Goal: Contribute content: Add original content to the website for others to see

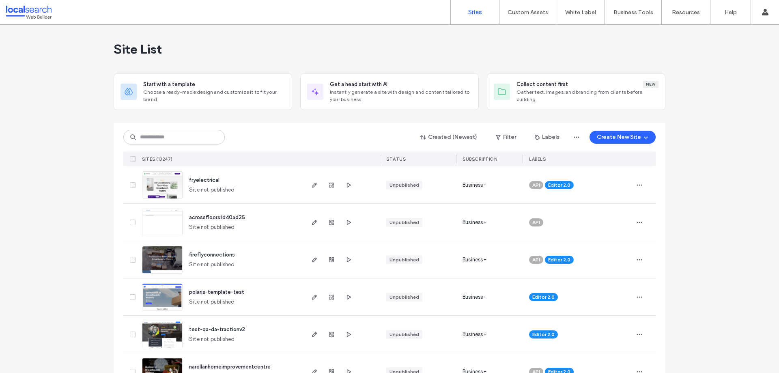
click at [156, 136] on input at bounding box center [173, 137] width 101 height 15
paste input "********"
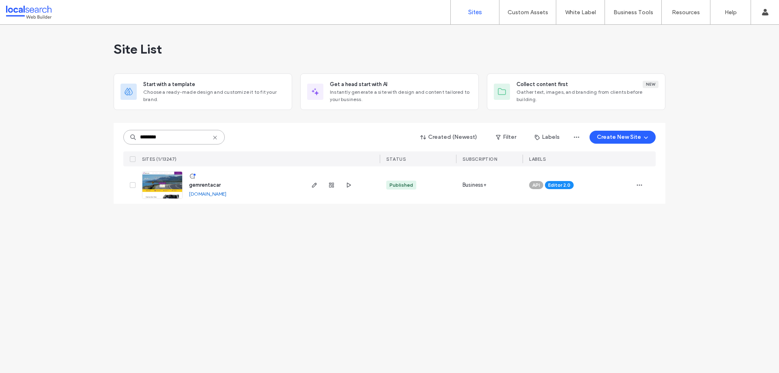
type input "********"
click at [133, 188] on div at bounding box center [130, 184] width 15 height 37
click at [150, 186] on img at bounding box center [162, 199] width 40 height 55
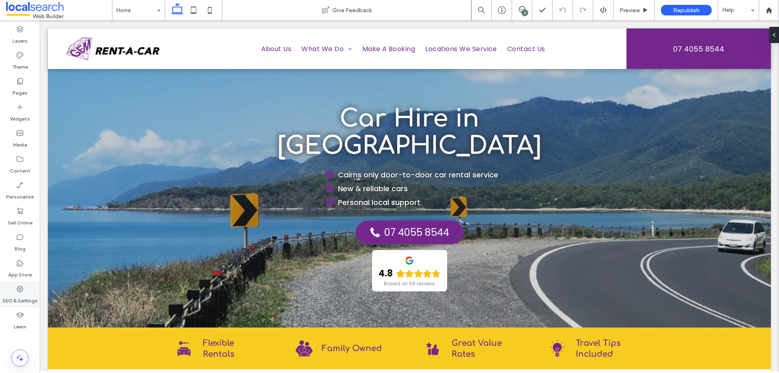
click at [27, 292] on div "SEO & Settings" at bounding box center [20, 294] width 40 height 26
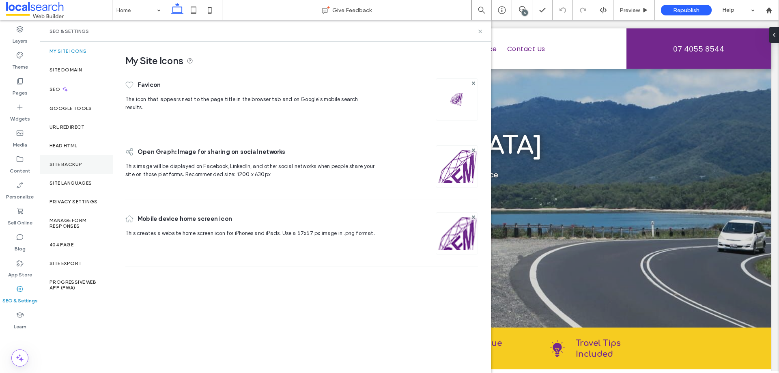
click at [80, 172] on div "Site Backup" at bounding box center [76, 164] width 73 height 19
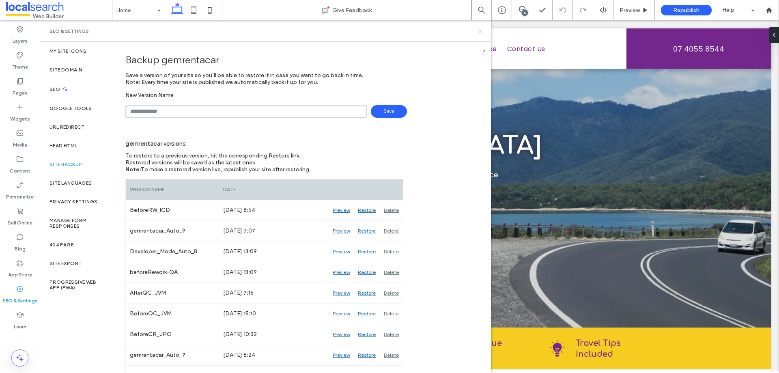
click at [478, 31] on icon at bounding box center [480, 31] width 6 height 6
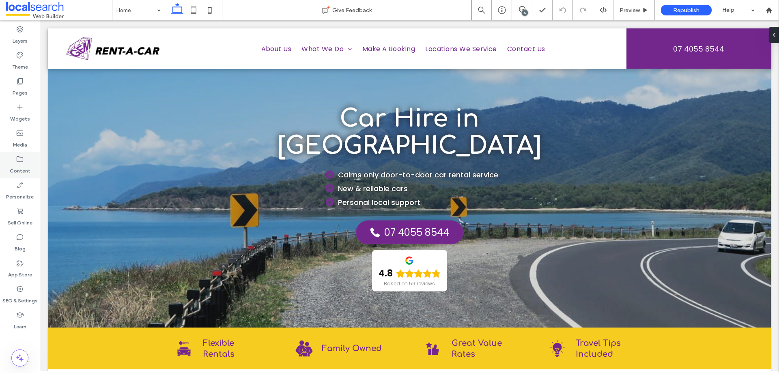
click at [17, 164] on label "Content" at bounding box center [20, 168] width 21 height 11
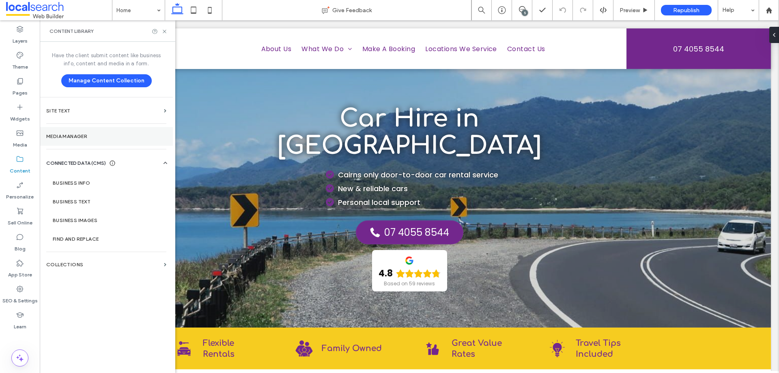
click at [91, 142] on section "Media Manager" at bounding box center [106, 136] width 133 height 19
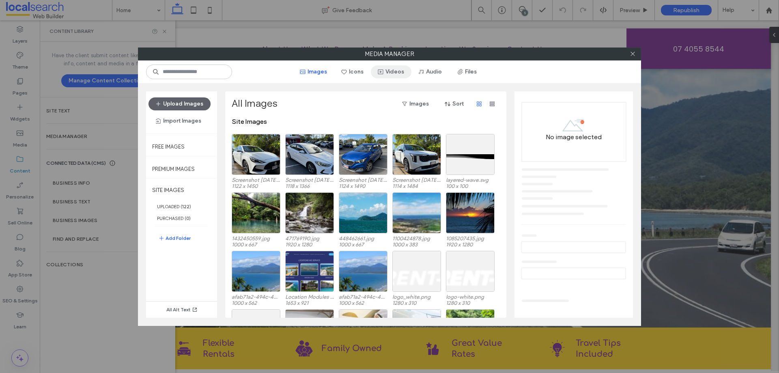
click at [386, 72] on button "Videos" at bounding box center [391, 71] width 41 height 13
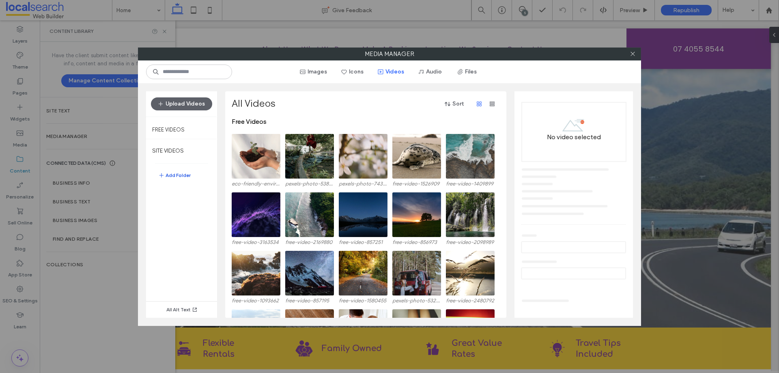
click at [182, 172] on button "Add Folder" at bounding box center [174, 175] width 32 height 10
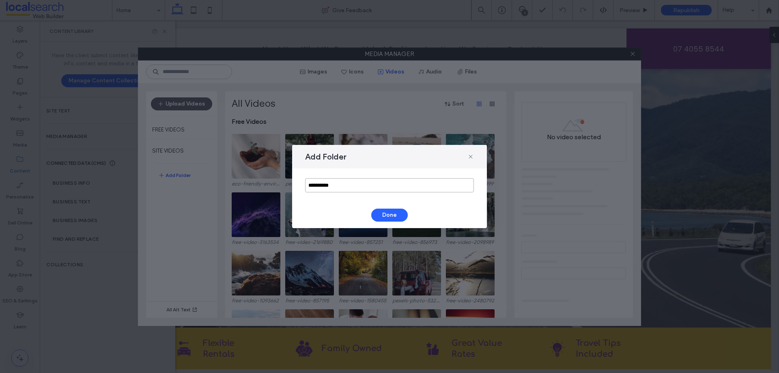
drag, startPoint x: 341, startPoint y: 185, endPoint x: 273, endPoint y: 181, distance: 68.6
click at [273, 181] on div "**********" at bounding box center [389, 186] width 779 height 373
type input "*********"
click at [395, 213] on button "Done" at bounding box center [389, 214] width 37 height 13
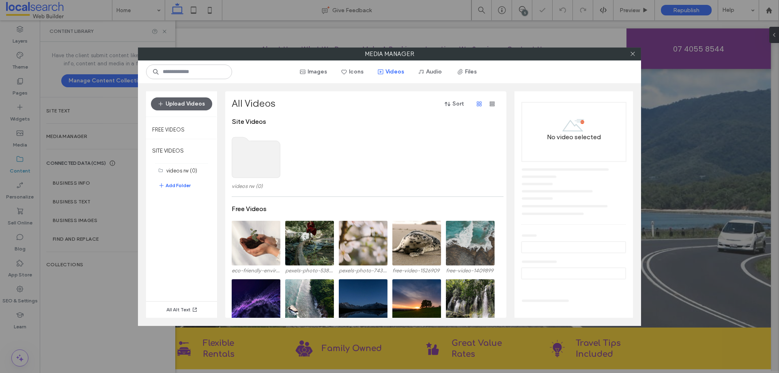
click at [259, 168] on use at bounding box center [256, 157] width 48 height 41
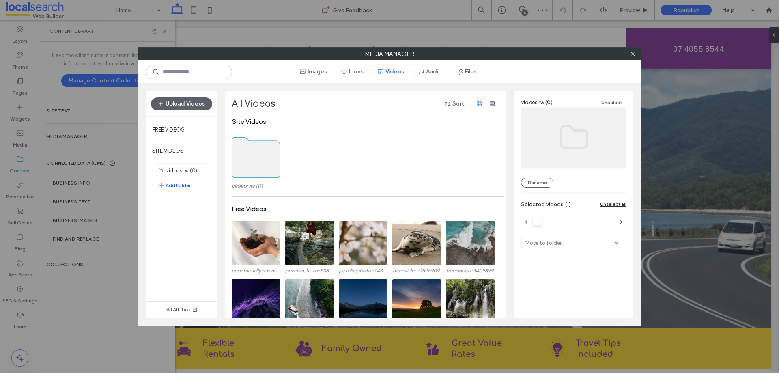
click at [259, 168] on use at bounding box center [256, 157] width 48 height 41
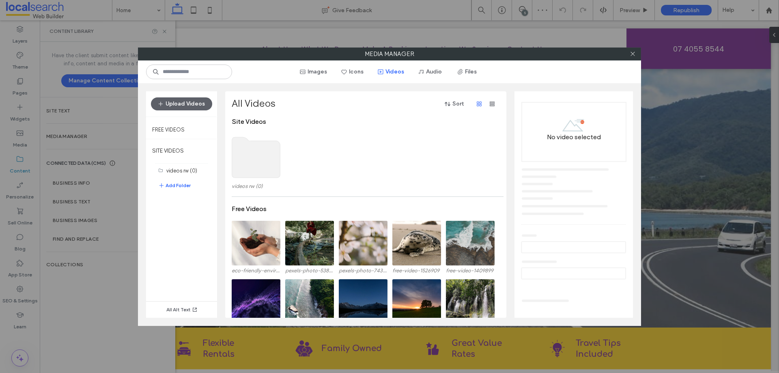
click at [259, 168] on use at bounding box center [256, 157] width 48 height 41
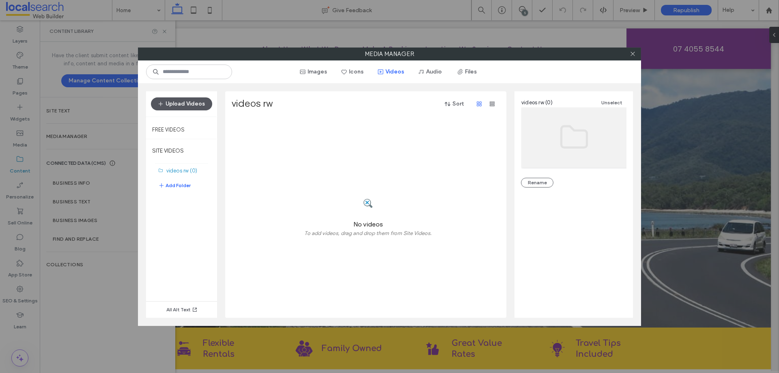
click at [188, 100] on button "Upload Videos" at bounding box center [181, 103] width 61 height 13
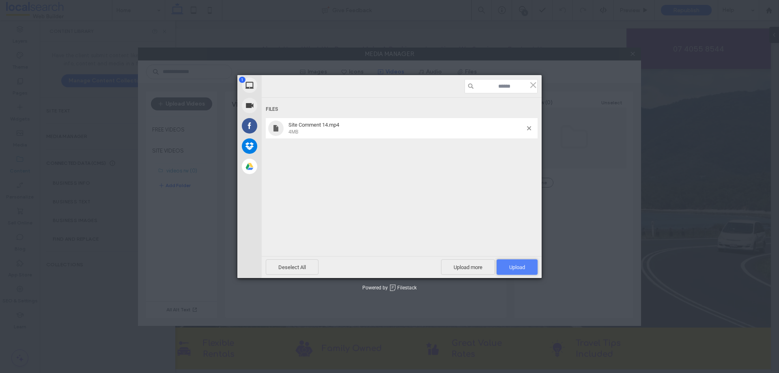
click at [515, 266] on span "Upload 1" at bounding box center [517, 267] width 16 height 6
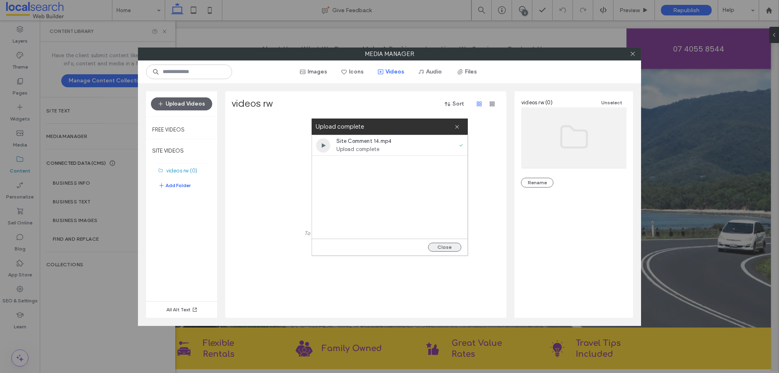
click at [439, 247] on button "Close" at bounding box center [444, 247] width 33 height 9
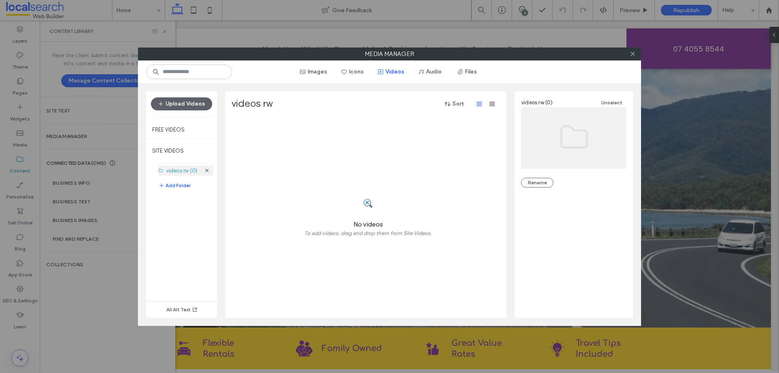
click at [187, 168] on label "videos rw (0)" at bounding box center [181, 171] width 31 height 6
click at [326, 69] on button "Images" at bounding box center [313, 71] width 41 height 13
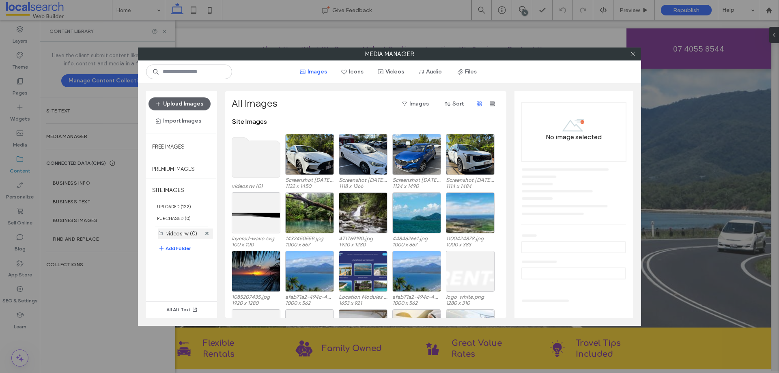
click at [193, 229] on div "videos rw (0)" at bounding box center [183, 233] width 34 height 9
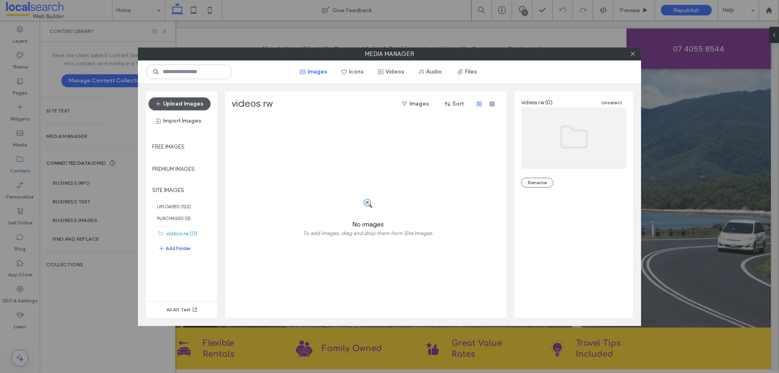
click at [188, 105] on button "Upload Images" at bounding box center [179, 103] width 62 height 13
click at [193, 104] on button "Upload Images" at bounding box center [179, 103] width 62 height 13
click at [390, 71] on button "Videos" at bounding box center [391, 71] width 41 height 13
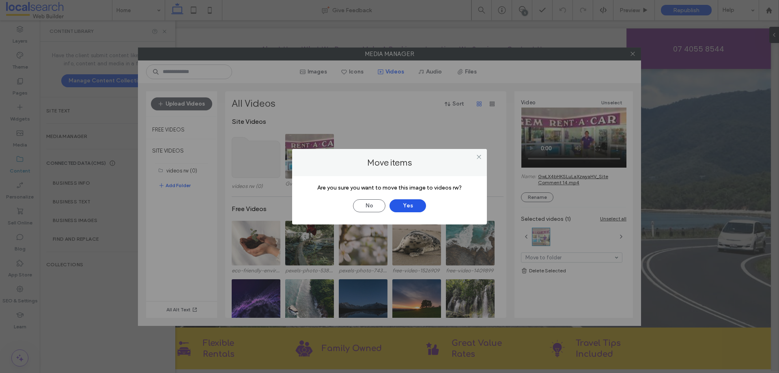
click at [410, 208] on button "Yes" at bounding box center [407, 205] width 37 height 13
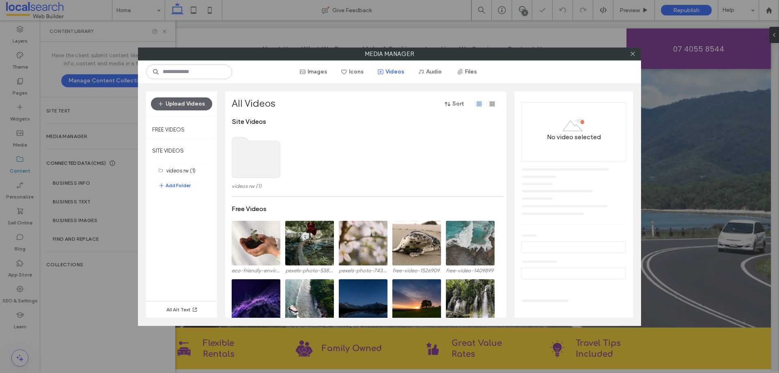
click at [260, 165] on use at bounding box center [256, 157] width 48 height 41
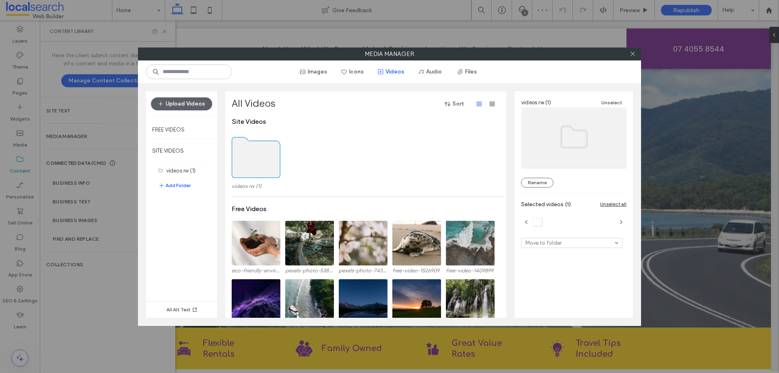
click at [260, 165] on use at bounding box center [256, 157] width 48 height 41
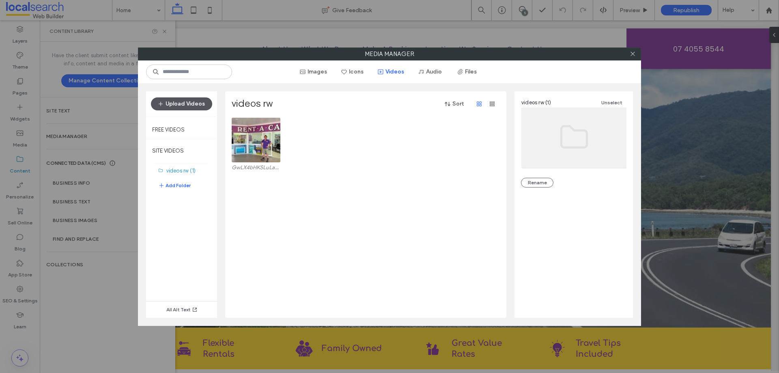
click at [192, 104] on button "Upload Videos" at bounding box center [181, 103] width 61 height 13
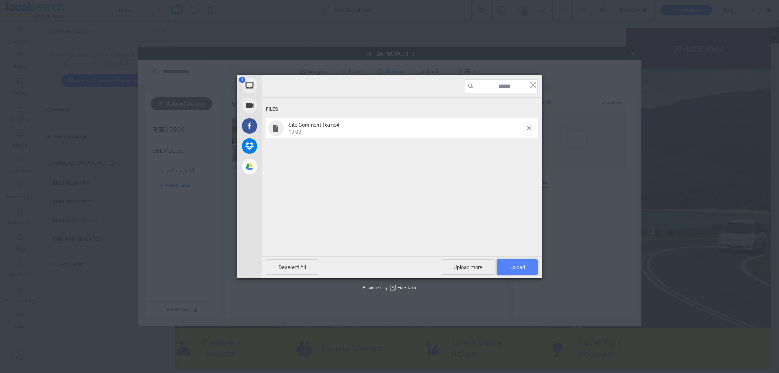
click at [518, 265] on span "Upload 1" at bounding box center [517, 267] width 16 height 6
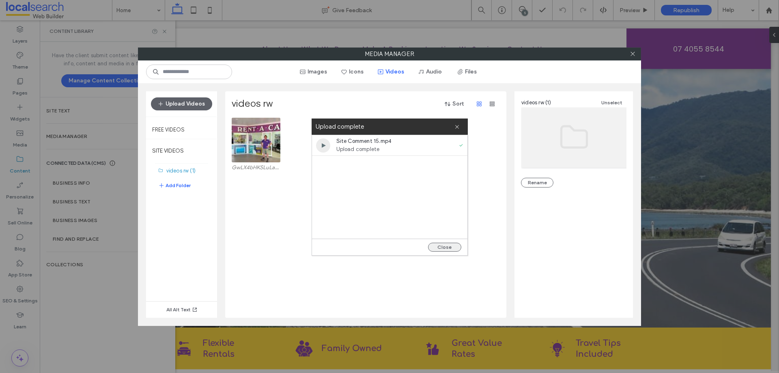
click at [448, 244] on button "Close" at bounding box center [444, 247] width 33 height 9
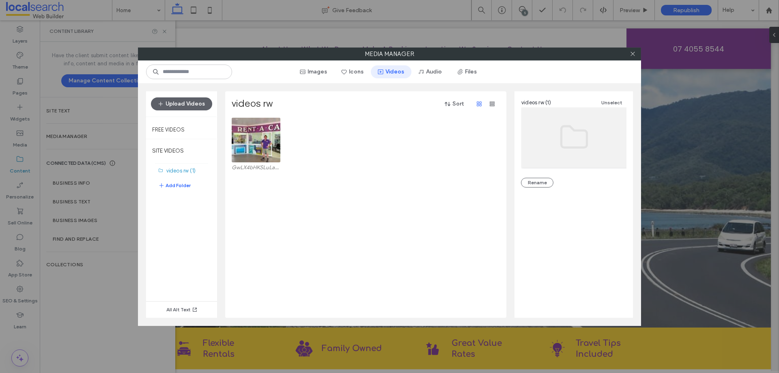
click at [382, 69] on icon "button" at bounding box center [380, 72] width 6 height 6
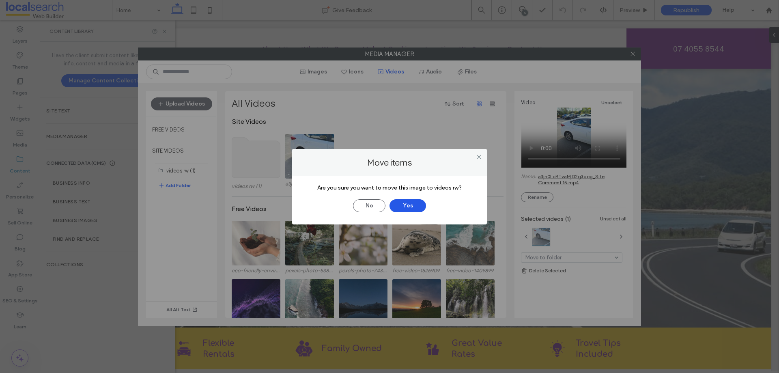
click at [412, 206] on button "Yes" at bounding box center [407, 205] width 37 height 13
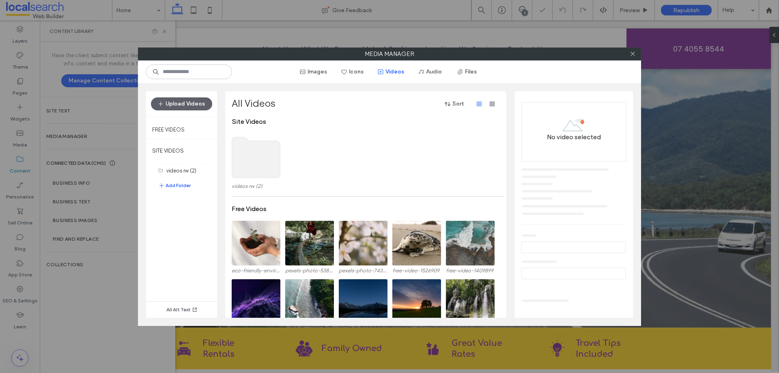
click at [260, 160] on use at bounding box center [256, 157] width 48 height 41
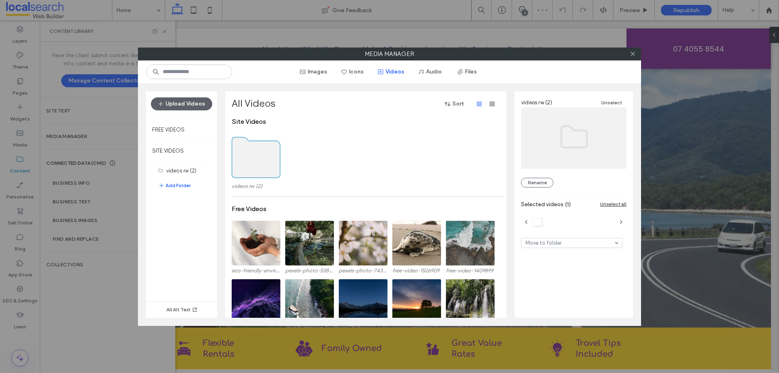
click at [254, 150] on use at bounding box center [256, 157] width 48 height 41
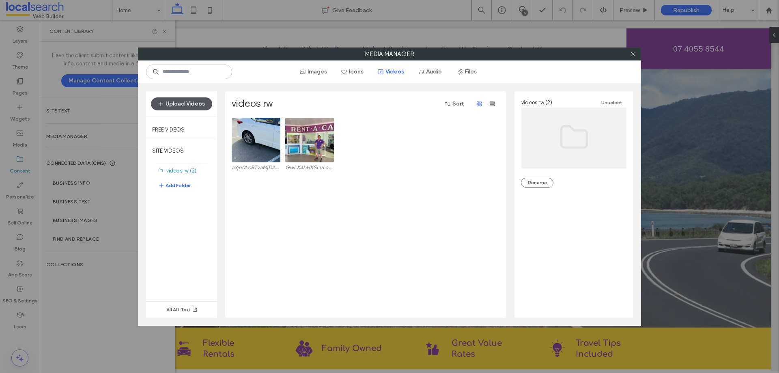
click at [191, 105] on button "Upload Videos" at bounding box center [181, 103] width 61 height 13
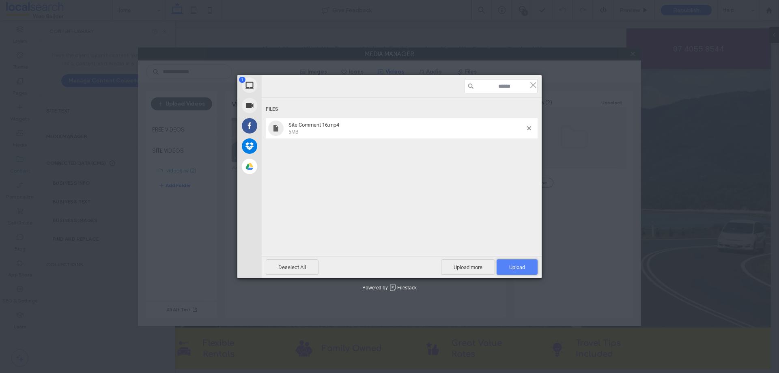
click at [516, 268] on span "Upload 1" at bounding box center [517, 267] width 16 height 6
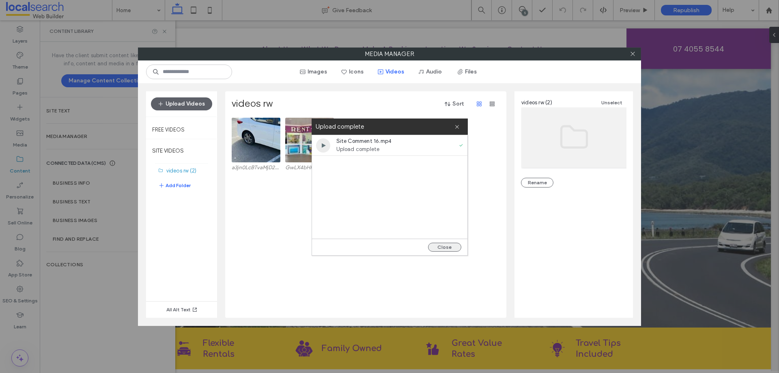
click at [446, 243] on button "Close" at bounding box center [444, 247] width 33 height 9
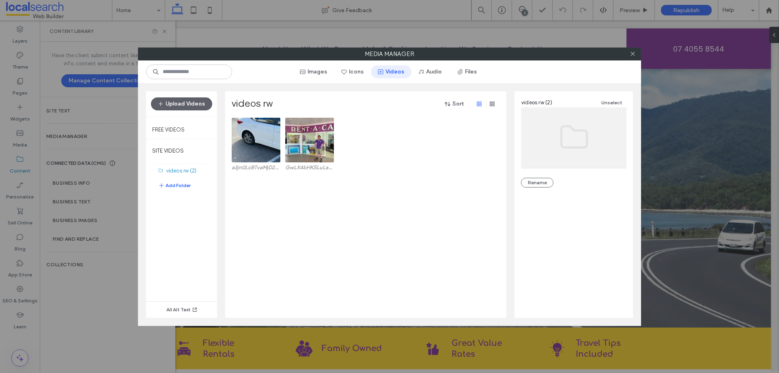
click at [384, 74] on icon "button" at bounding box center [380, 72] width 6 height 6
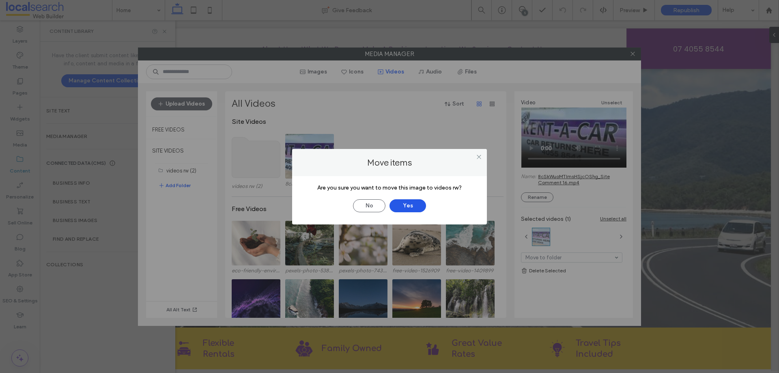
click at [417, 206] on button "Yes" at bounding box center [407, 205] width 37 height 13
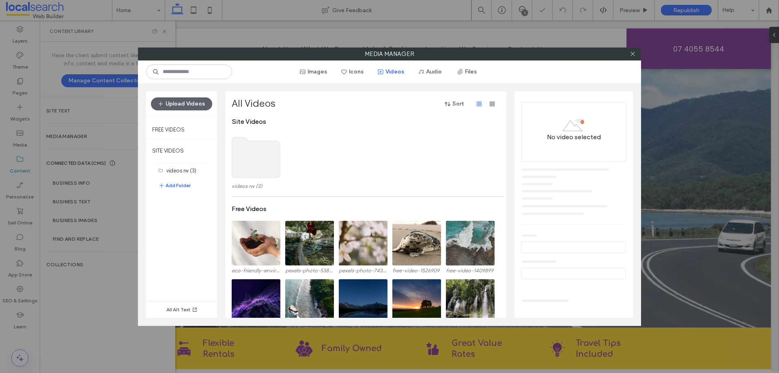
click at [260, 158] on use at bounding box center [256, 157] width 48 height 41
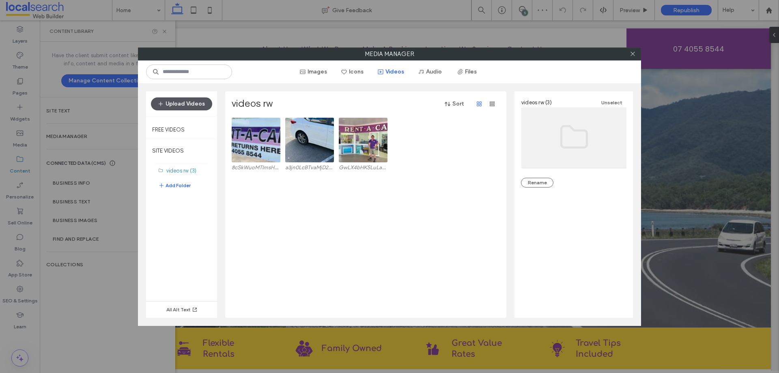
click at [190, 103] on button "Upload Videos" at bounding box center [181, 103] width 61 height 13
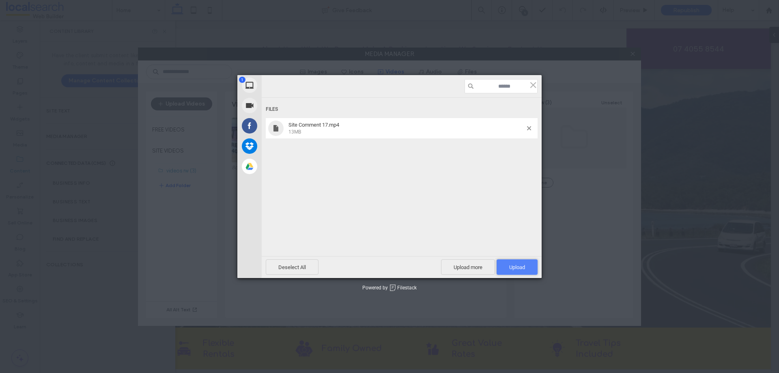
click at [523, 267] on span "Upload 1" at bounding box center [517, 267] width 16 height 6
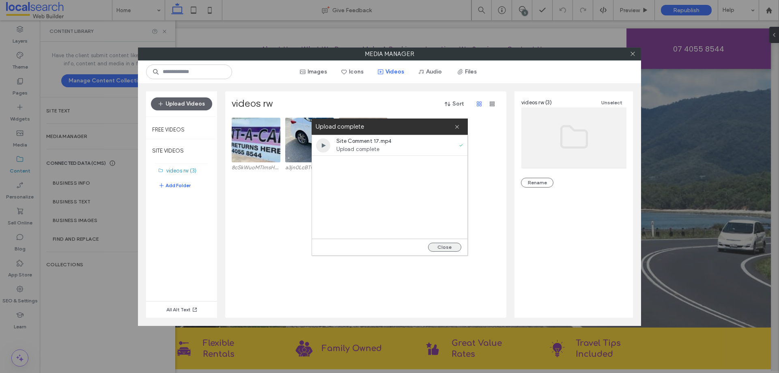
click at [439, 248] on button "Close" at bounding box center [444, 247] width 33 height 9
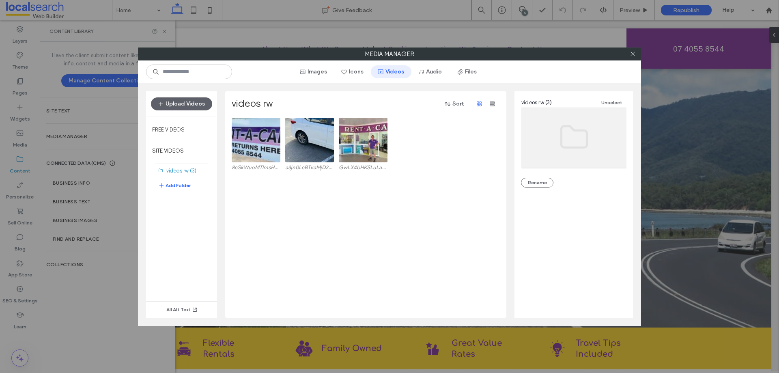
click at [395, 73] on button "Videos" at bounding box center [391, 71] width 41 height 13
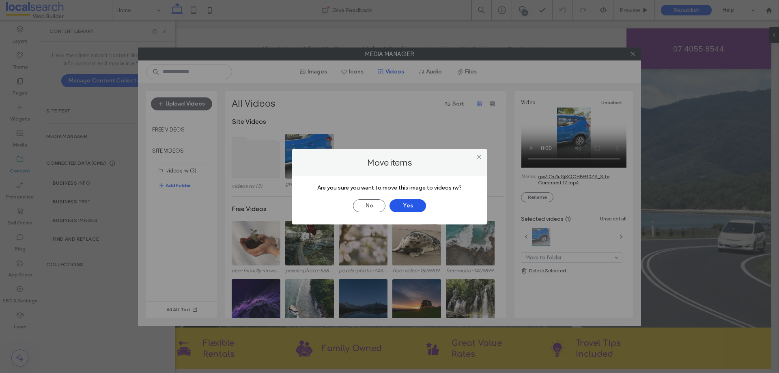
click at [409, 200] on button "Yes" at bounding box center [407, 205] width 37 height 13
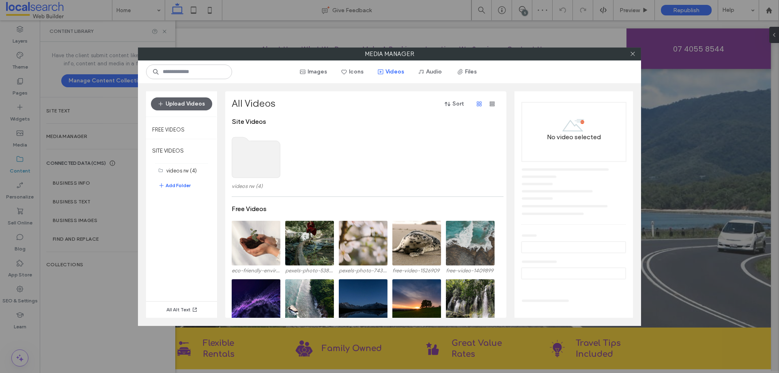
click at [254, 166] on use at bounding box center [256, 157] width 48 height 41
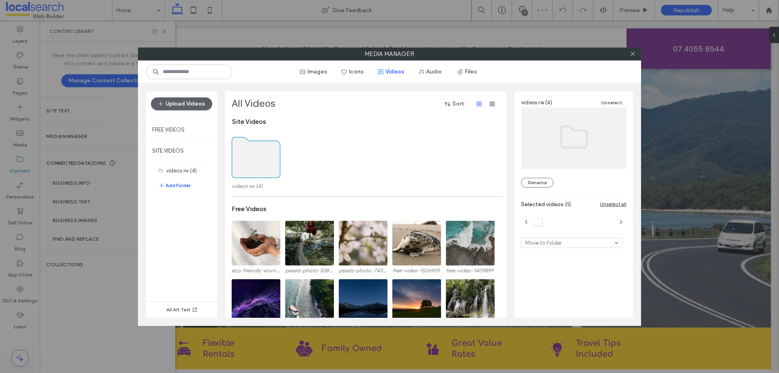
click at [254, 166] on use at bounding box center [256, 157] width 48 height 41
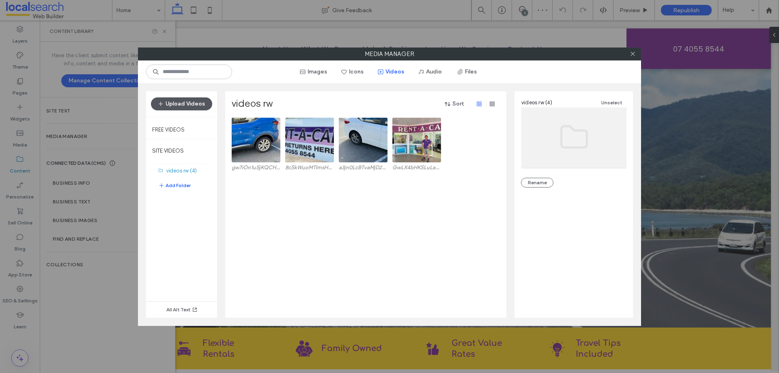
click at [191, 103] on button "Upload Videos" at bounding box center [181, 103] width 61 height 13
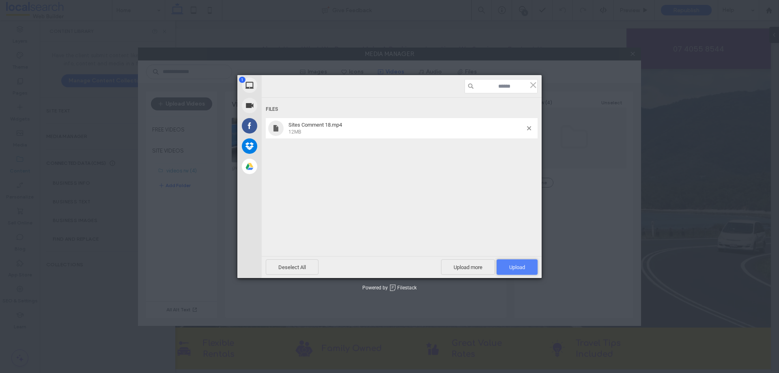
click at [507, 262] on span "Upload 1" at bounding box center [516, 266] width 41 height 15
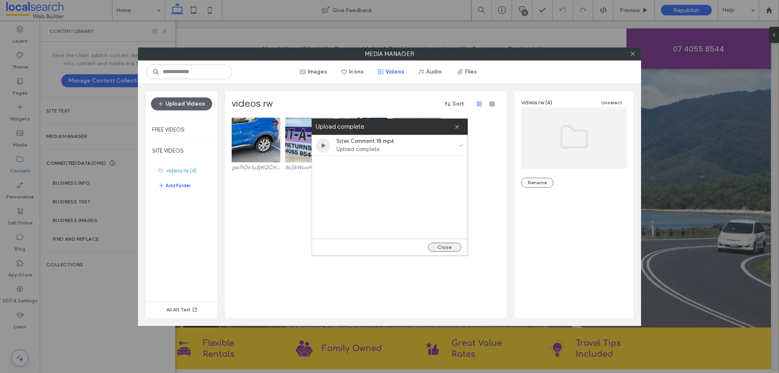
click at [452, 246] on button "Close" at bounding box center [444, 247] width 33 height 9
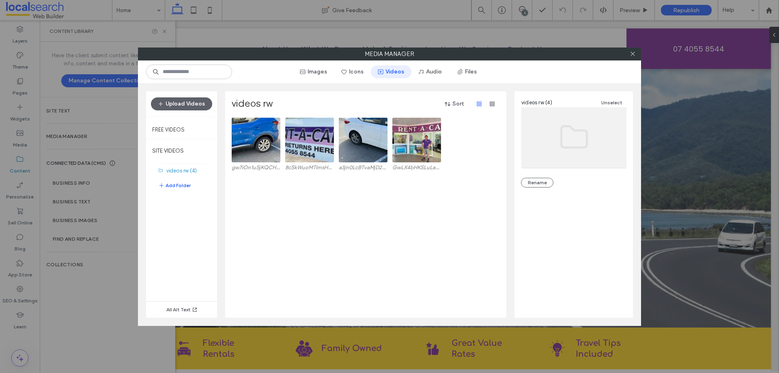
click at [392, 70] on button "Videos" at bounding box center [391, 71] width 41 height 13
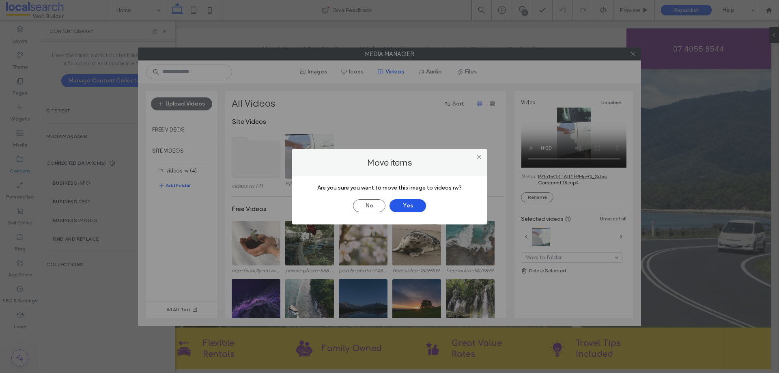
click at [411, 203] on button "Yes" at bounding box center [407, 205] width 37 height 13
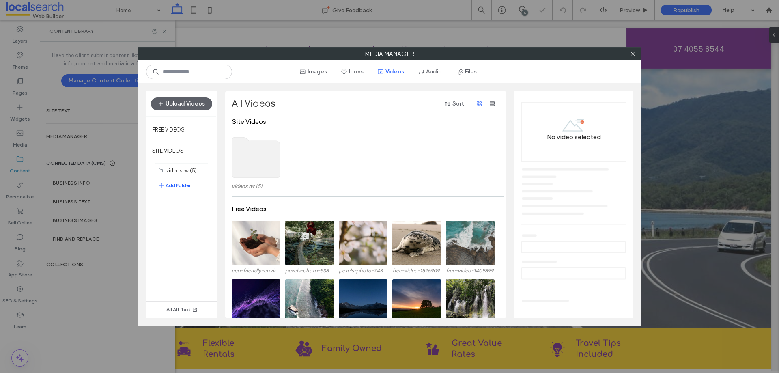
click at [261, 163] on use at bounding box center [256, 157] width 48 height 41
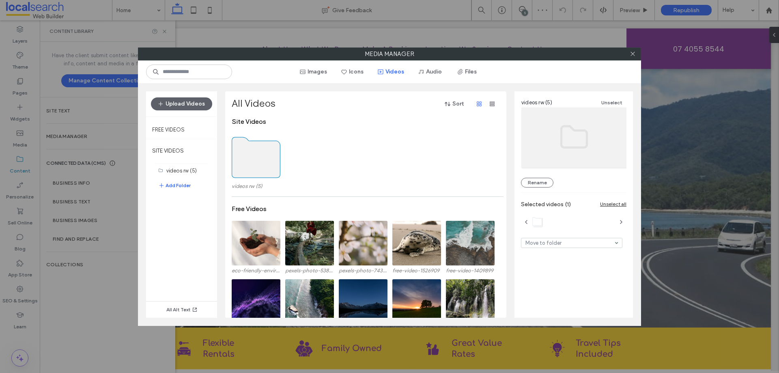
click at [261, 163] on use at bounding box center [256, 157] width 48 height 41
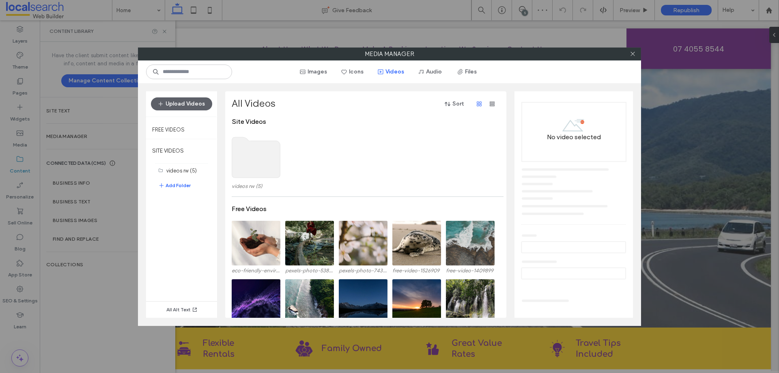
click at [261, 162] on use at bounding box center [256, 157] width 48 height 41
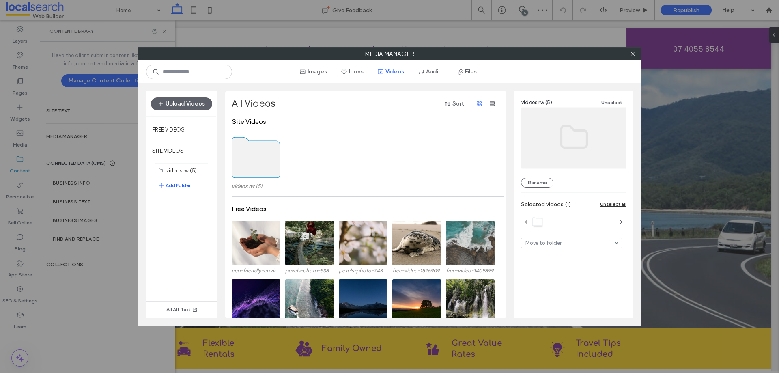
click at [261, 162] on use at bounding box center [256, 157] width 48 height 41
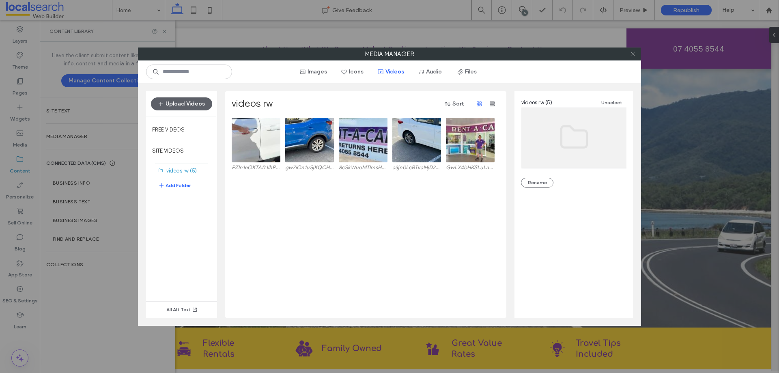
click at [635, 56] on icon at bounding box center [633, 54] width 6 height 6
